Goal: Navigation & Orientation: Find specific page/section

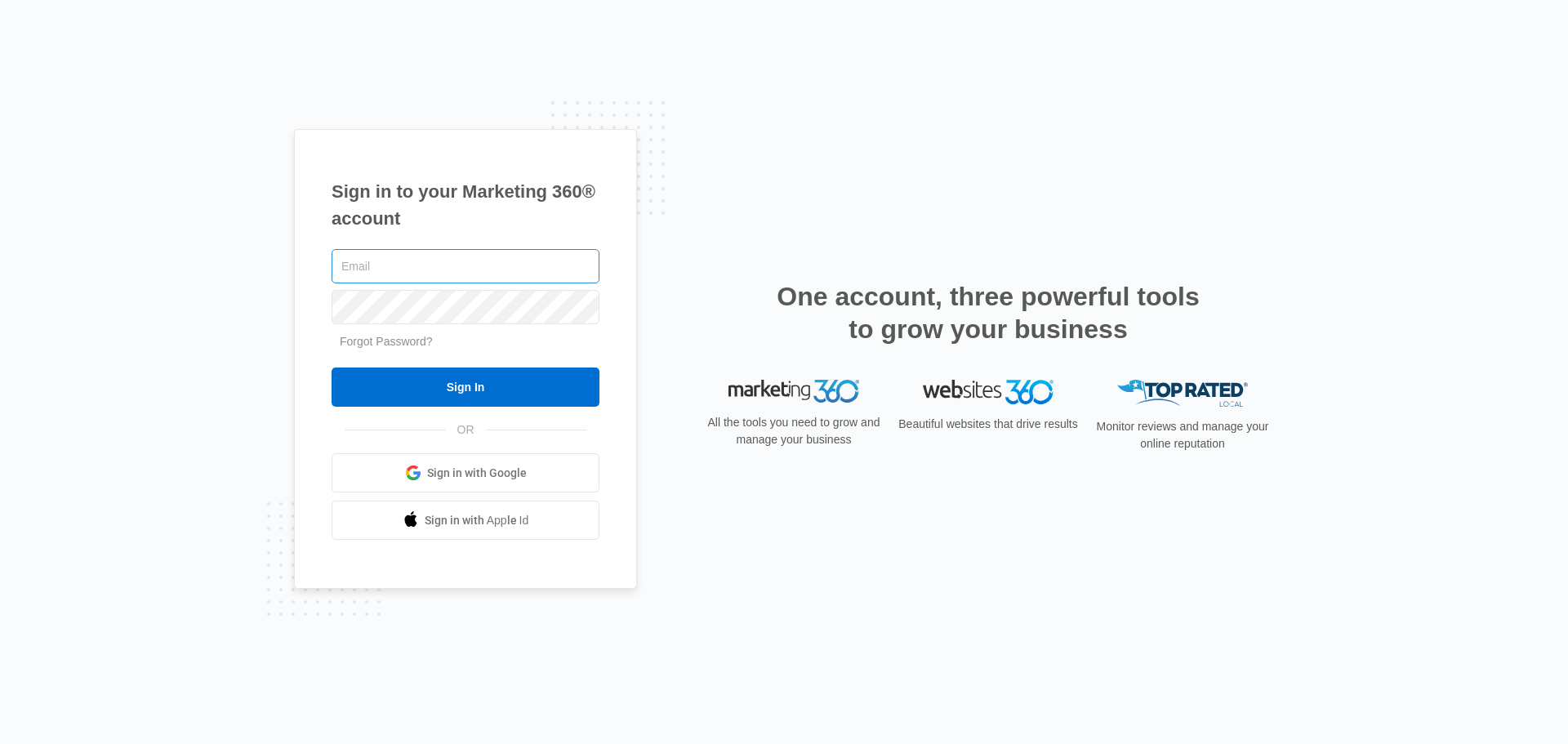
click at [452, 252] on input "text" at bounding box center [465, 266] width 268 height 34
type input "[PERSON_NAME][EMAIL_ADDRESS][PERSON_NAME][DOMAIN_NAME]"
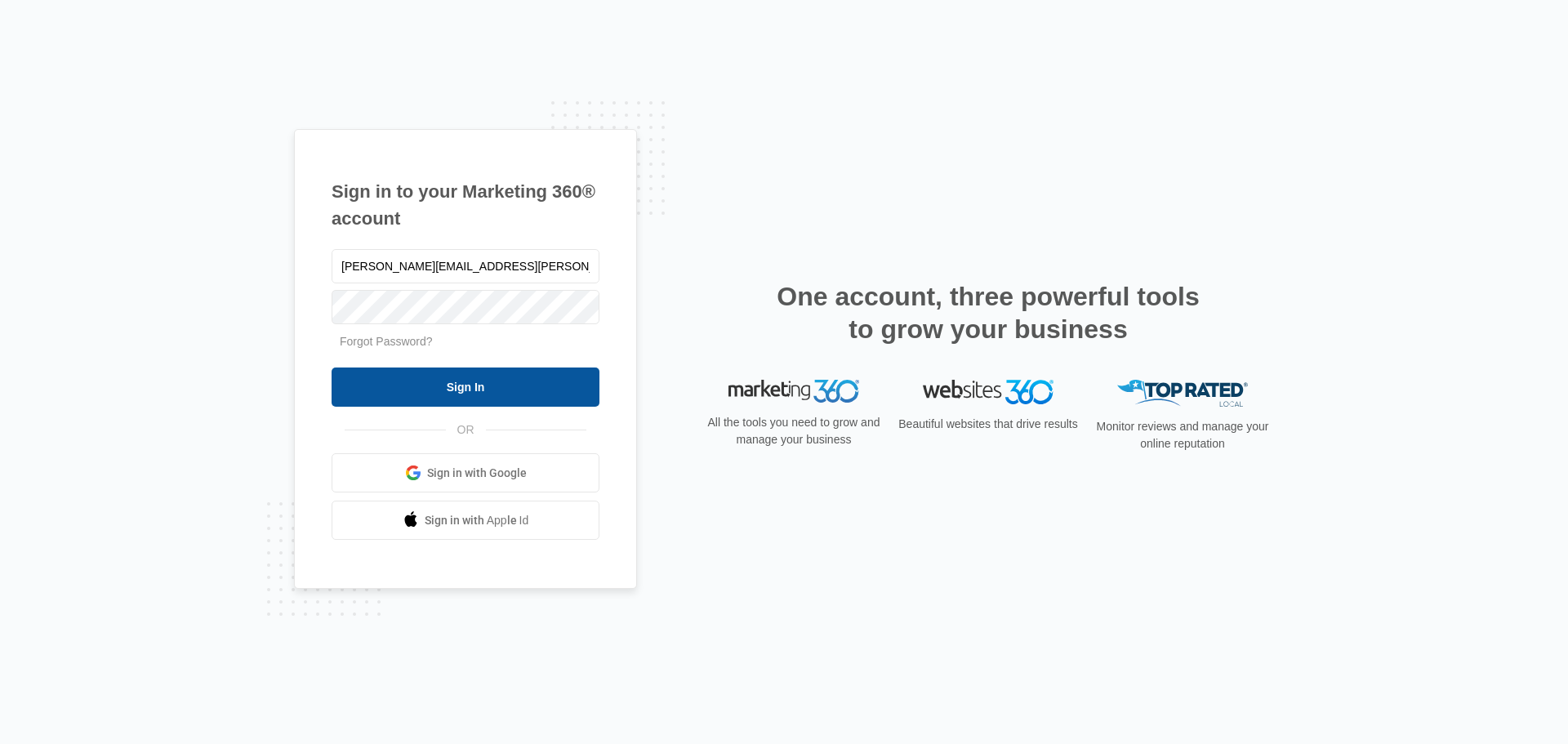
click at [449, 377] on input "Sign In" at bounding box center [465, 387] width 268 height 40
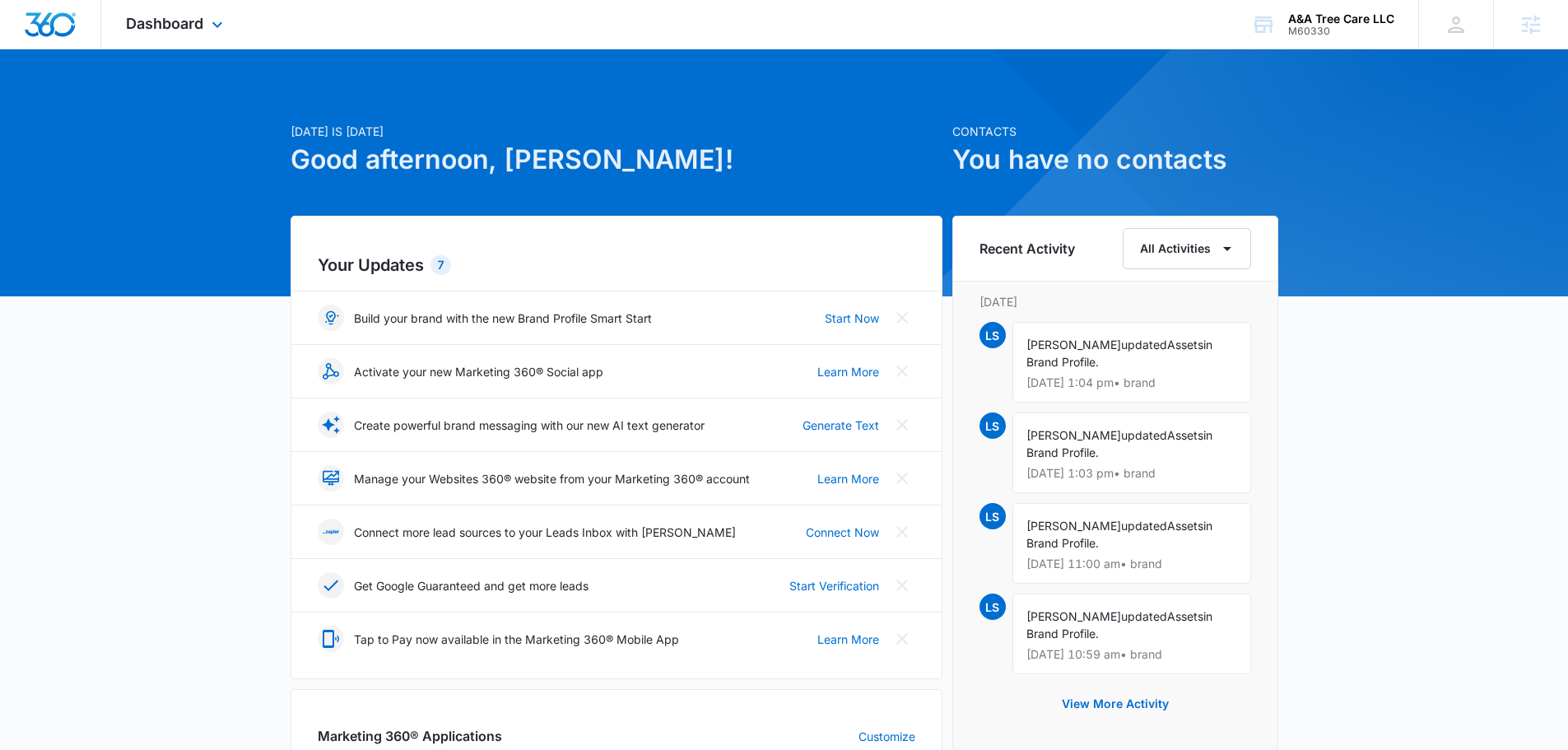
click at [163, 6] on div "Dashboard Apps Reputation Websites Forms CRM Email Social Content Ads Intellige…" at bounding box center [176, 24] width 150 height 48
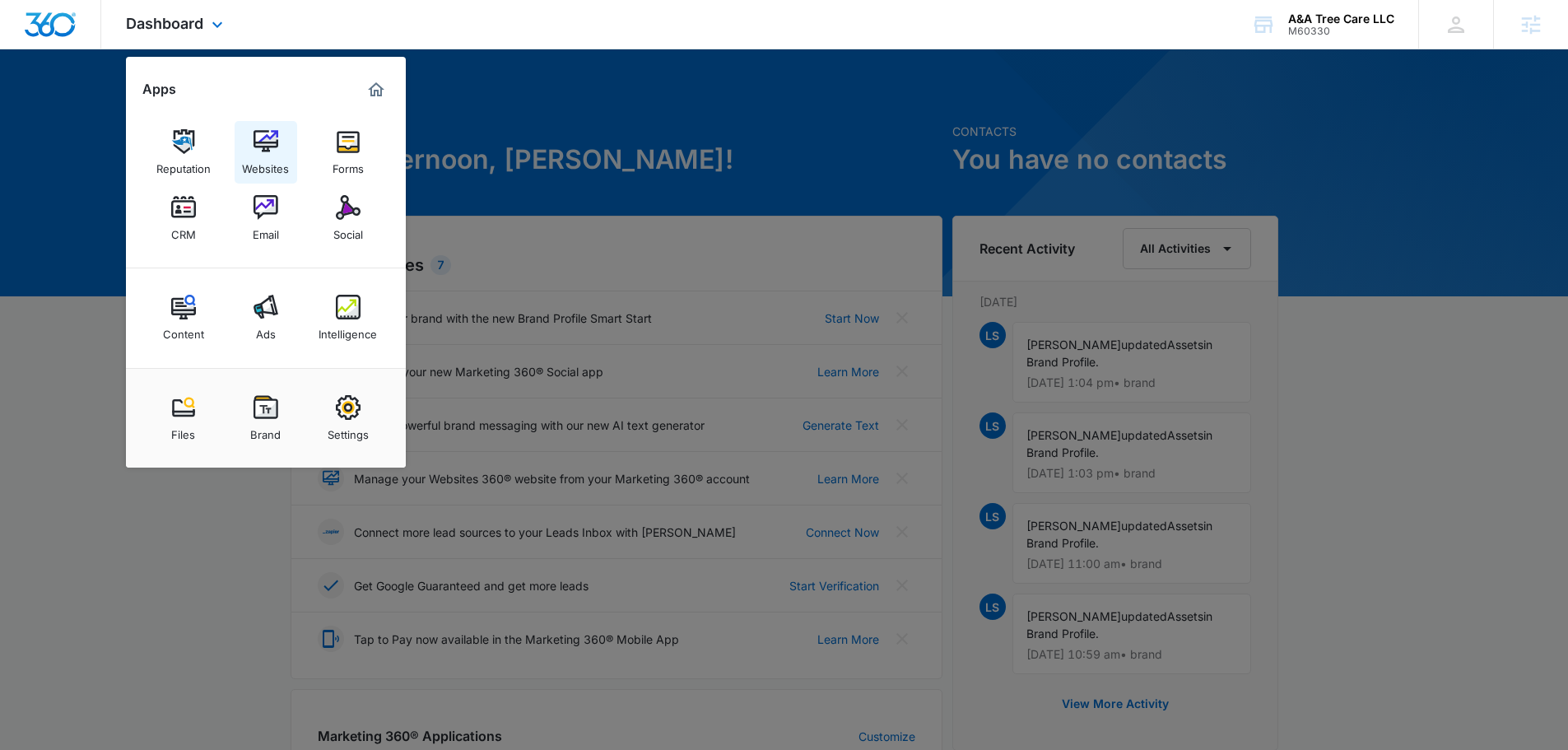
click at [273, 158] on div "Websites" at bounding box center [265, 164] width 47 height 21
